Goal: Information Seeking & Learning: Learn about a topic

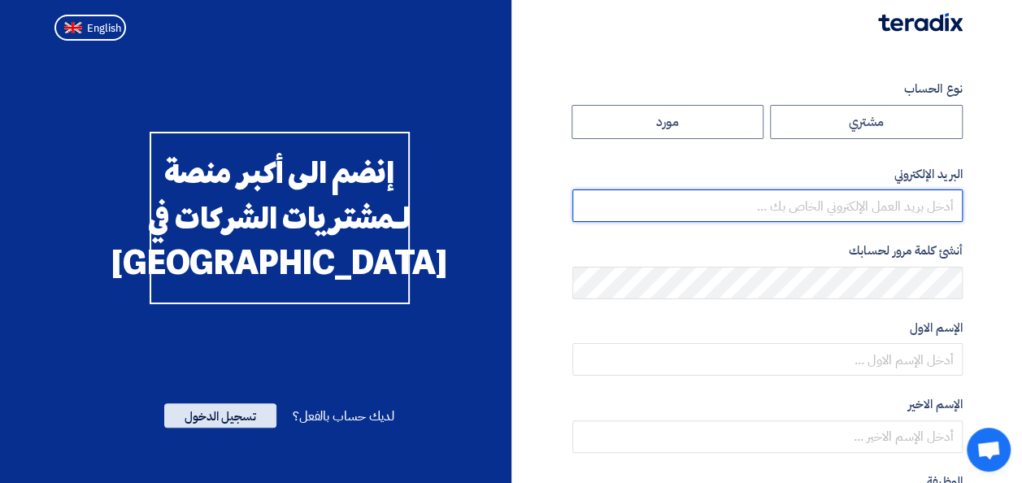
type input "[EMAIL_ADDRESS][DOMAIN_NAME]"
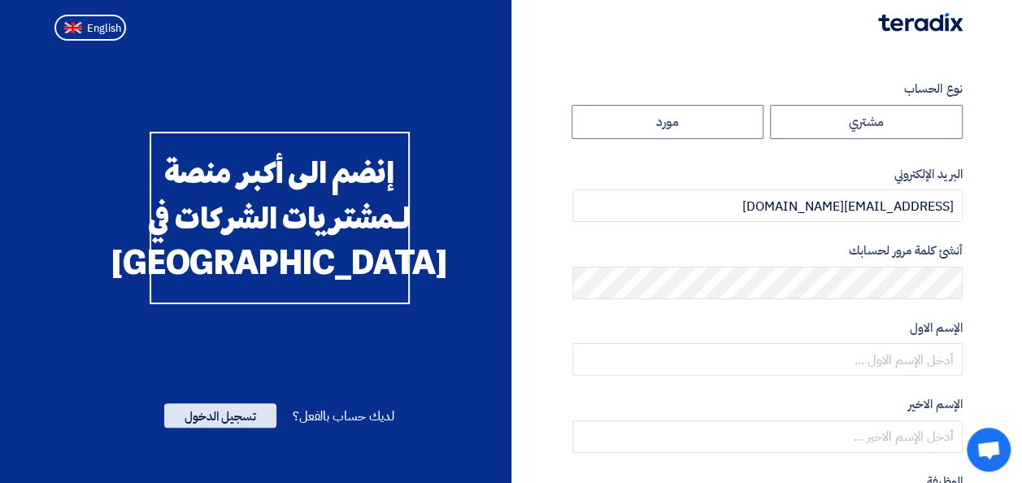
click at [211, 428] on span "تسجيل الدخول" at bounding box center [220, 415] width 112 height 24
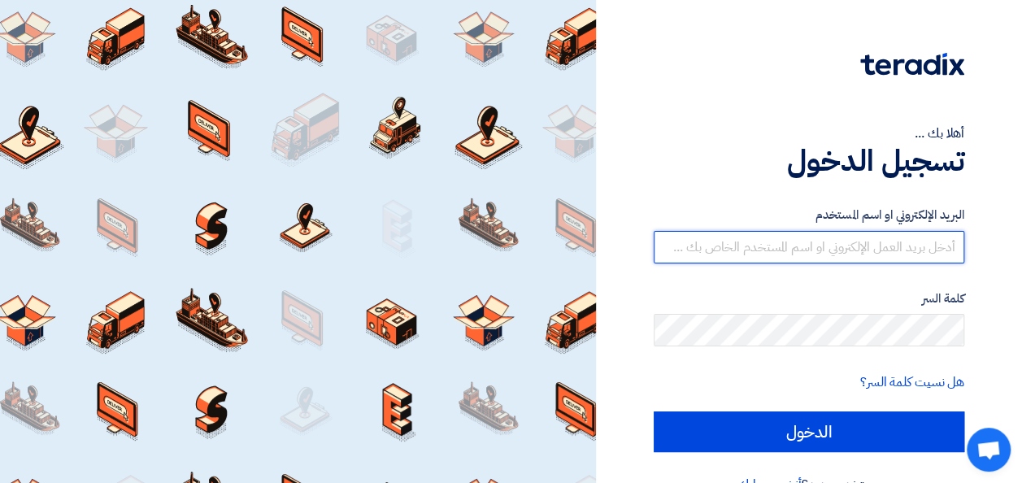
type input "[EMAIL_ADDRESS][DOMAIN_NAME]"
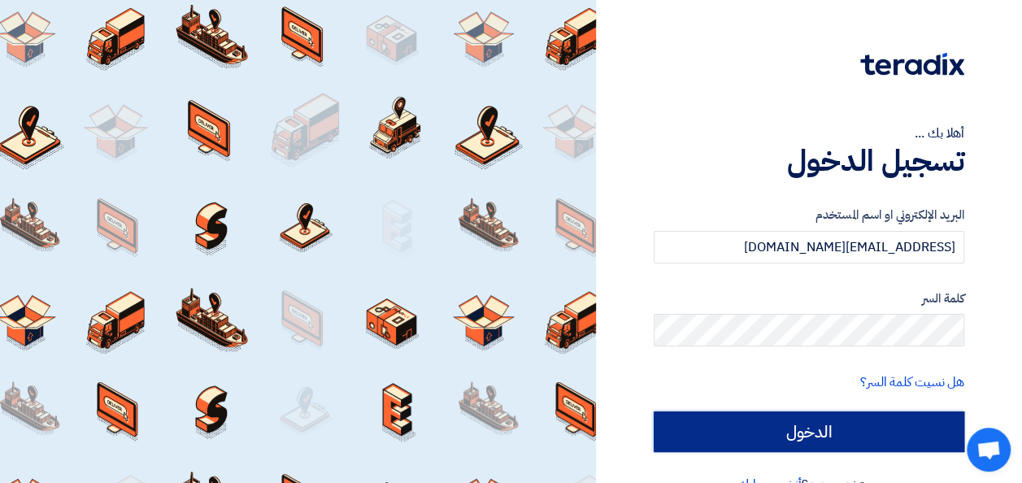
click at [757, 427] on input "الدخول" at bounding box center [809, 431] width 311 height 41
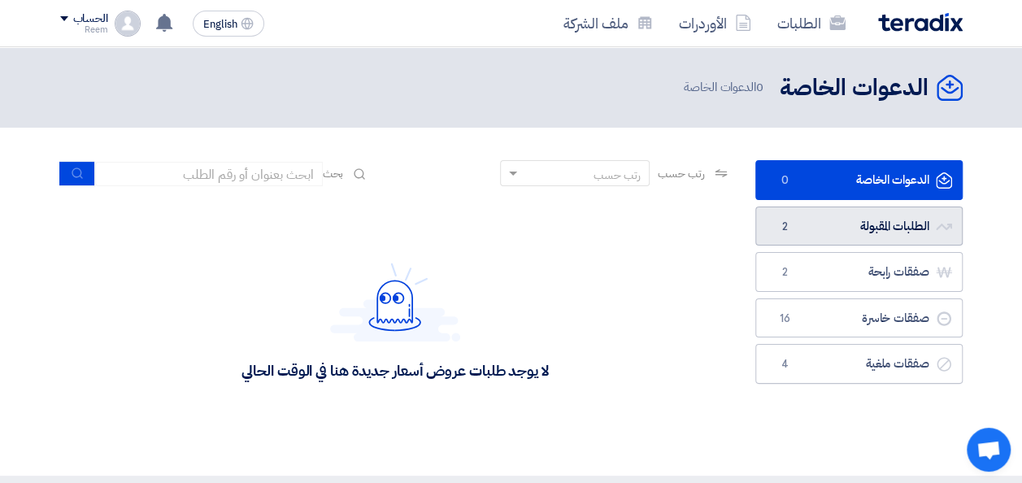
click at [820, 226] on link "الطلبات المقبولة الطلبات المقبولة 2" at bounding box center [858, 227] width 207 height 40
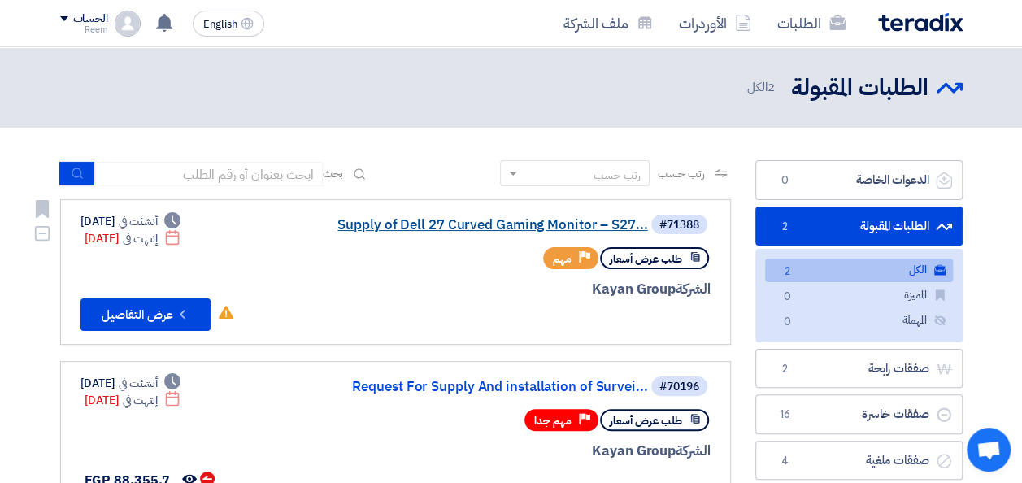
click at [453, 220] on link "Supply of Dell 27 Curved Gaming Monitor – S27..." at bounding box center [485, 225] width 325 height 15
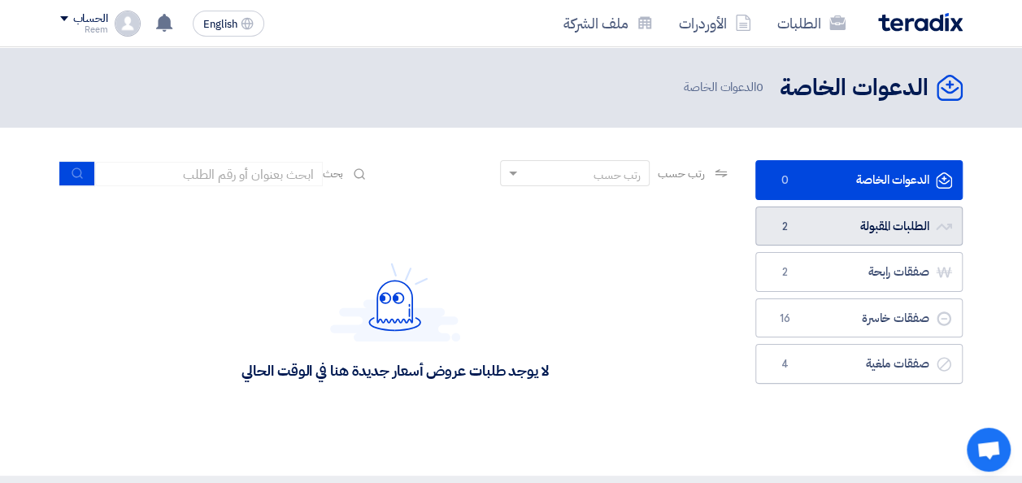
click at [840, 224] on link "الطلبات المقبولة الطلبات المقبولة 2" at bounding box center [858, 227] width 207 height 40
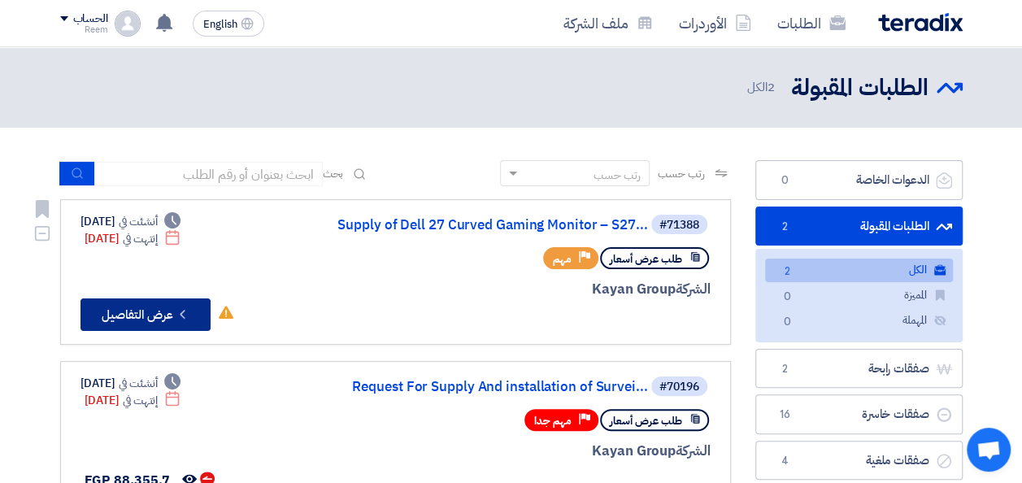
click at [159, 311] on button "Check details عرض التفاصيل" at bounding box center [145, 314] width 130 height 33
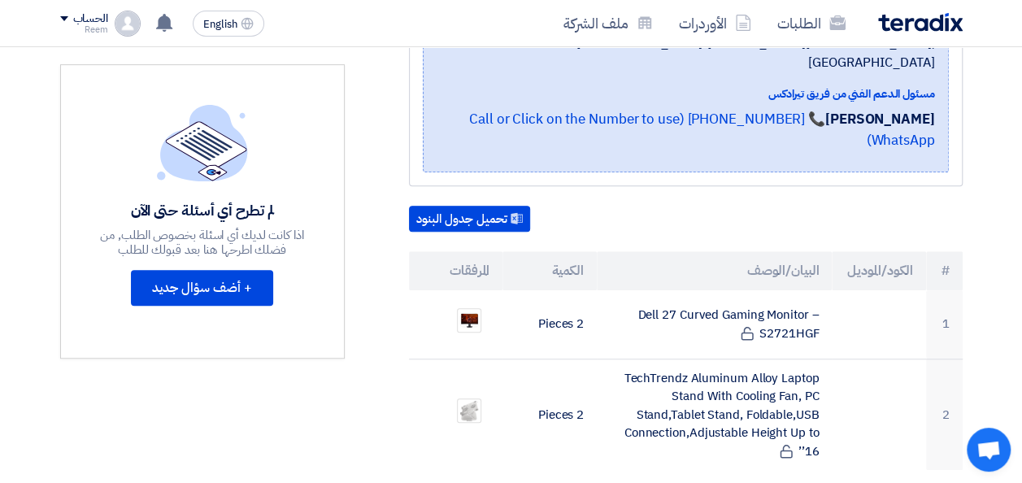
scroll to position [416, 0]
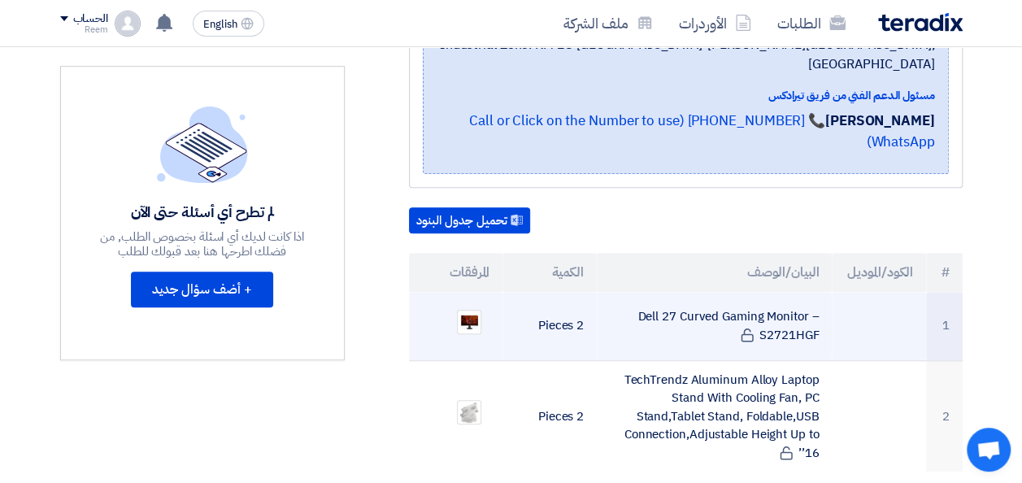
click at [766, 292] on td "Dell 27 Curved Gaming Monitor – S2721HGF" at bounding box center [714, 326] width 235 height 69
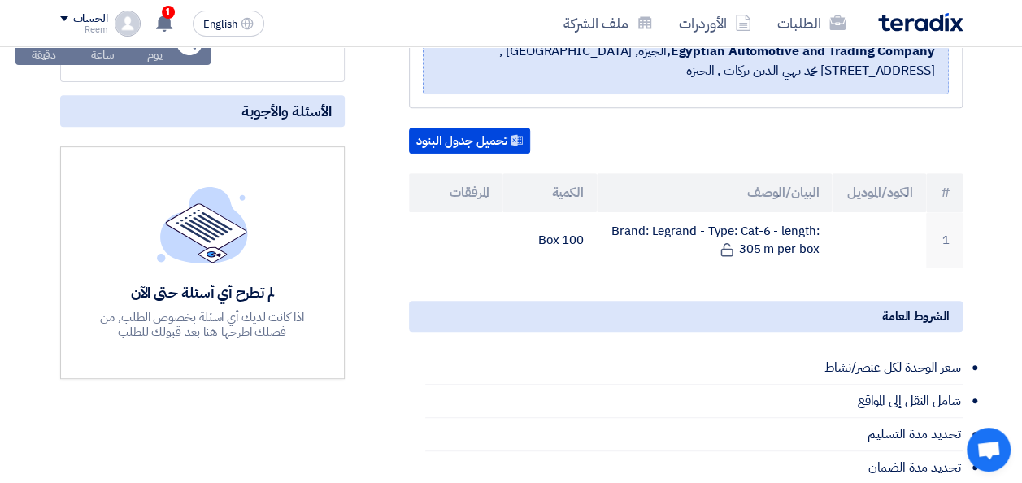
scroll to position [328, 0]
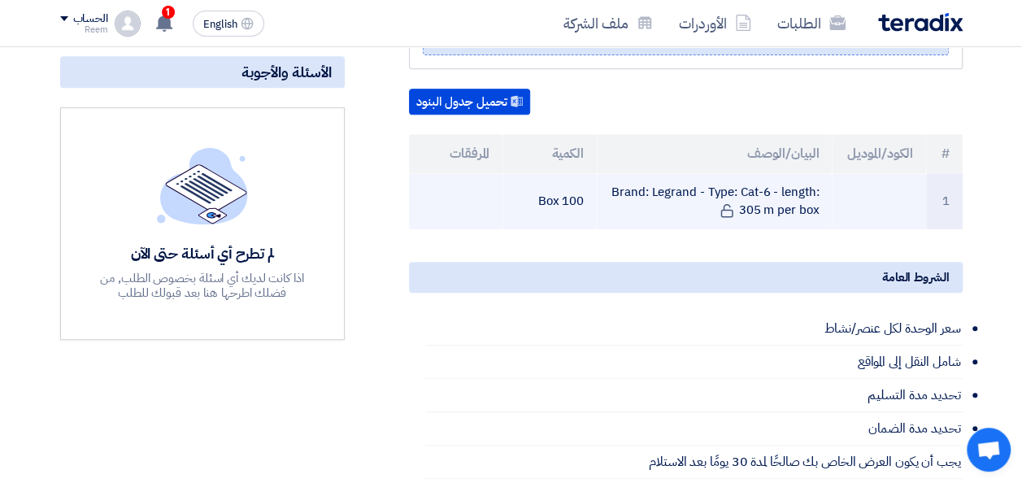
click at [771, 213] on td "Brand: Legrand - Type: Cat-6 - length: 305 m per box" at bounding box center [714, 201] width 235 height 56
copy tr "Brand: Legrand - Type: Cat-6 - length: 305 m per box"
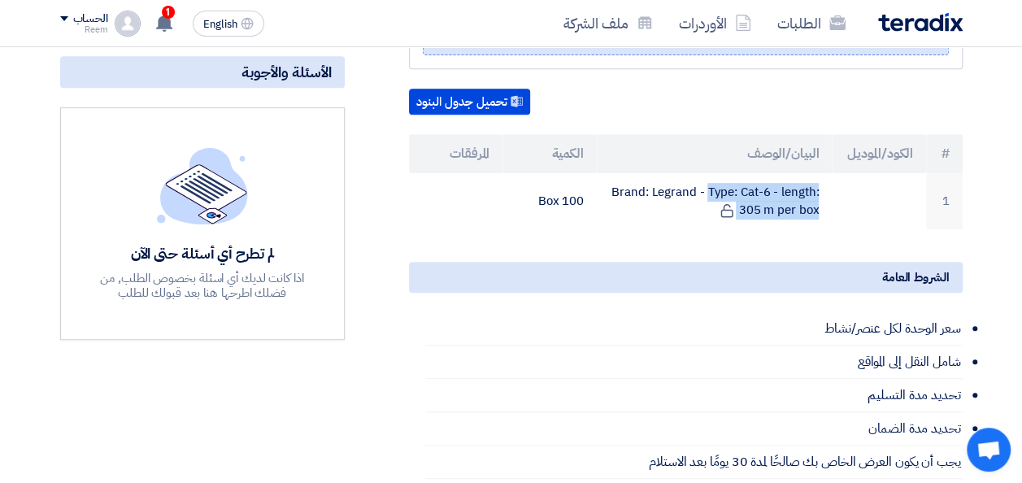
scroll to position [0, 0]
